Goal: Navigation & Orientation: Find specific page/section

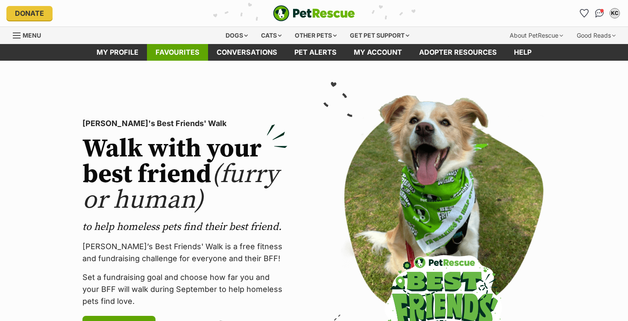
click at [189, 55] on link "Favourites" at bounding box center [177, 52] width 61 height 17
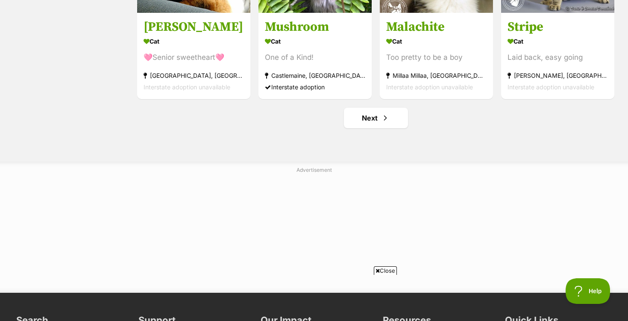
scroll to position [1110, 0]
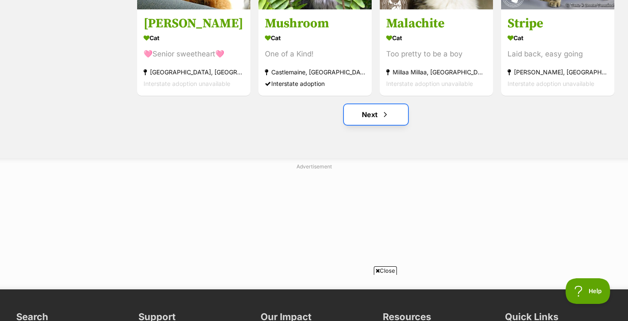
click at [375, 116] on link "Next" at bounding box center [376, 114] width 64 height 21
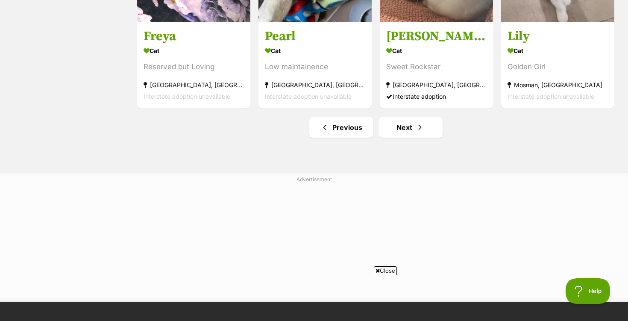
scroll to position [1097, 0]
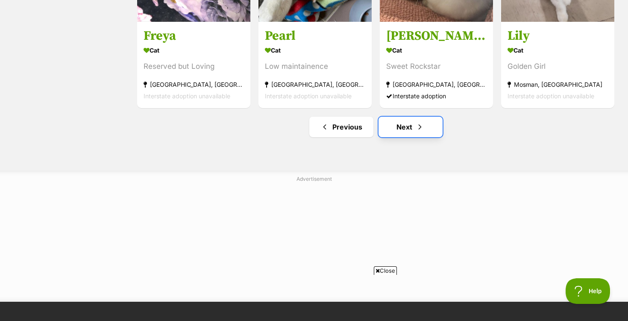
click at [406, 132] on link "Next" at bounding box center [410, 127] width 64 height 21
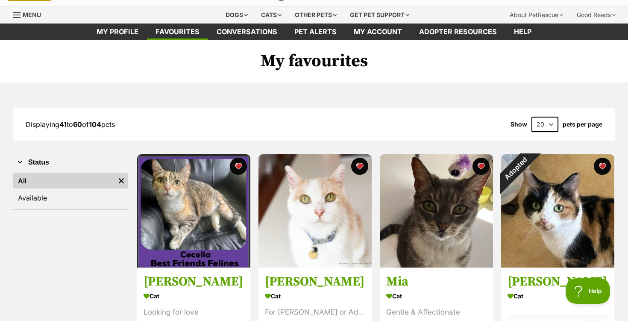
scroll to position [27, 0]
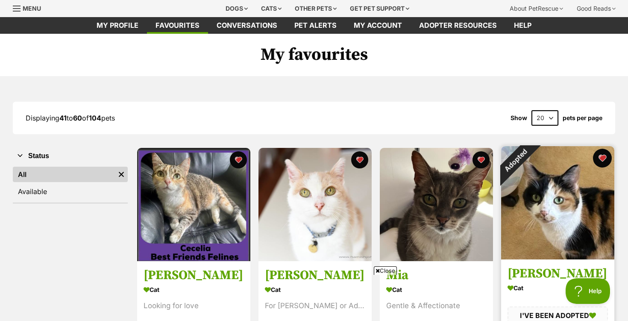
click at [604, 156] on button "favourite" at bounding box center [602, 158] width 19 height 19
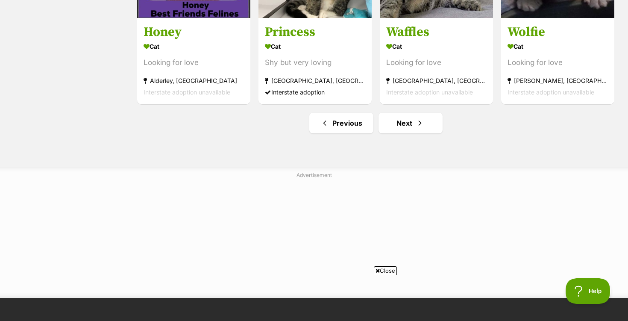
scroll to position [1102, 0]
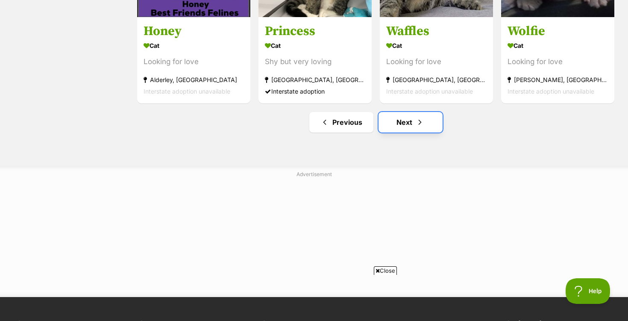
click at [410, 125] on link "Next" at bounding box center [410, 122] width 64 height 21
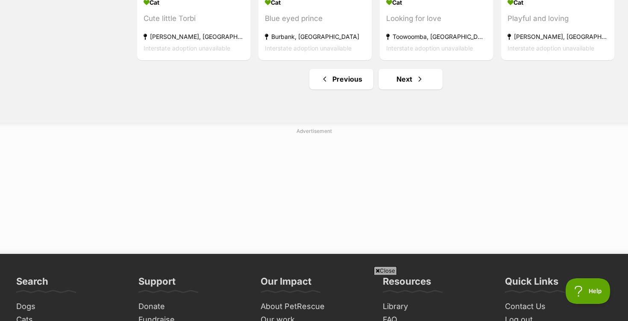
scroll to position [1164, 0]
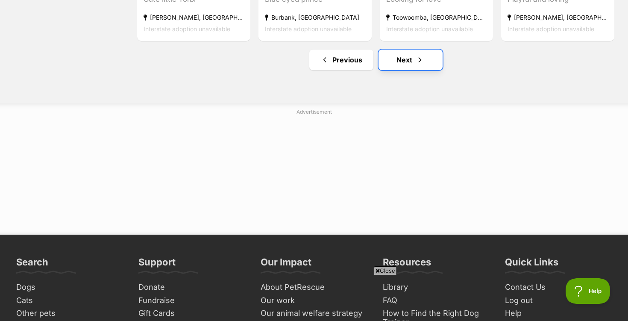
click at [406, 60] on link "Next" at bounding box center [410, 60] width 64 height 21
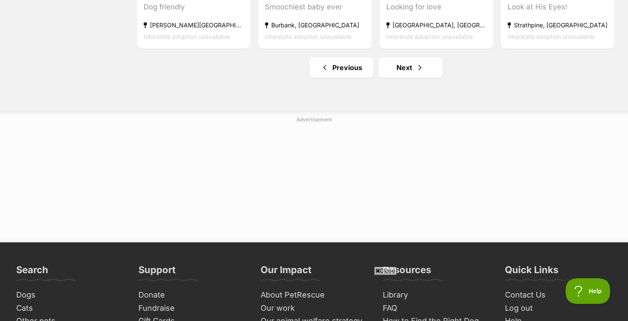
scroll to position [1159, 0]
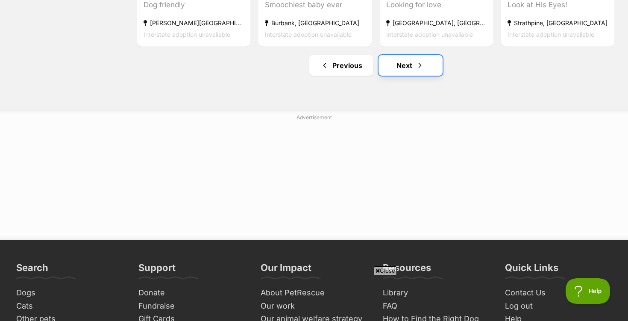
click at [412, 72] on link "Next" at bounding box center [410, 65] width 64 height 21
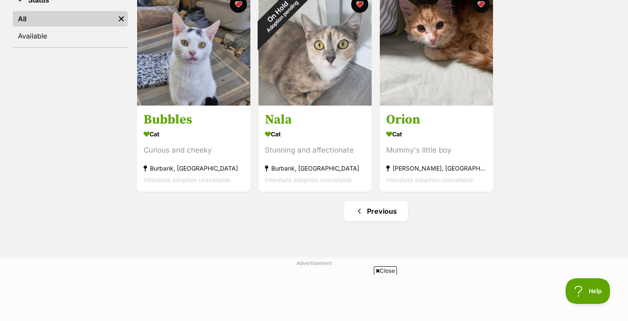
scroll to position [183, 0]
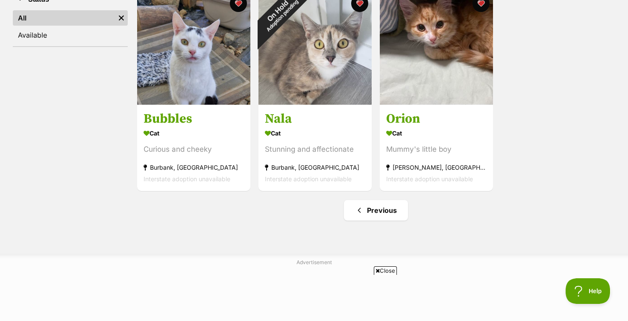
click at [415, 78] on img at bounding box center [436, 47] width 113 height 113
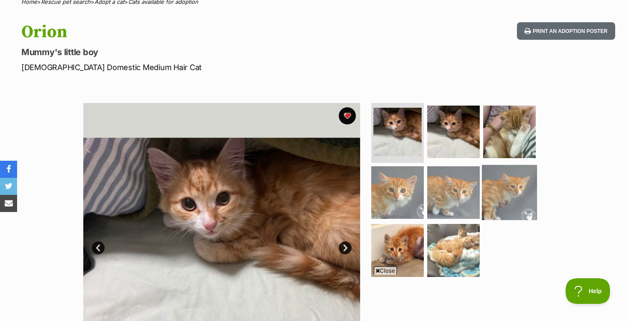
click at [502, 189] on img at bounding box center [509, 191] width 55 height 55
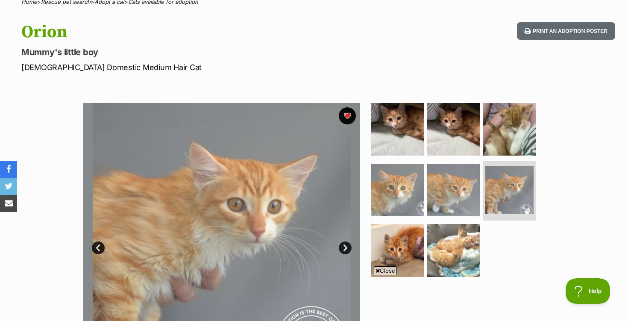
click at [480, 185] on ul at bounding box center [456, 192] width 175 height 179
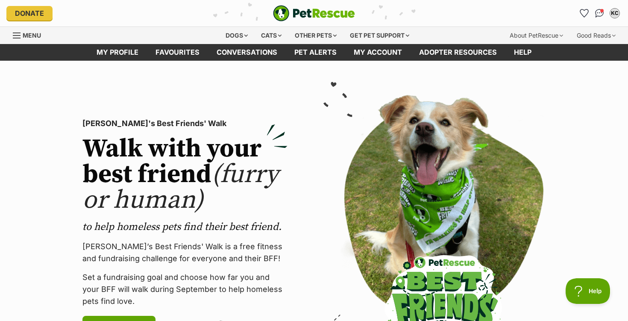
click at [29, 107] on section "[PERSON_NAME]'s Best Friends' Walk Walk with your best friend (furry or human) …" at bounding box center [314, 228] width 628 height 334
click at [191, 54] on link "Favourites" at bounding box center [177, 52] width 61 height 17
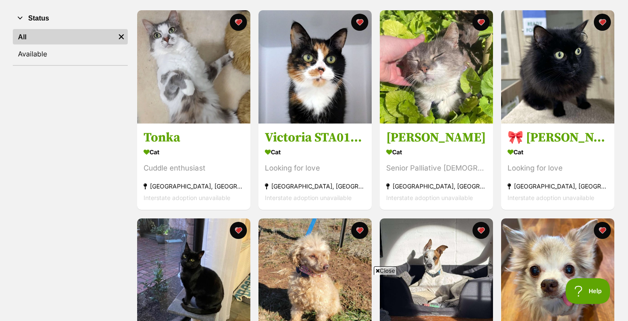
scroll to position [163, 0]
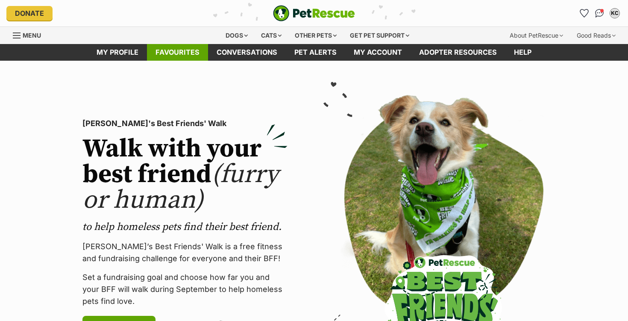
click at [179, 50] on link "Favourites" at bounding box center [177, 52] width 61 height 17
